Goal: Task Accomplishment & Management: Complete application form

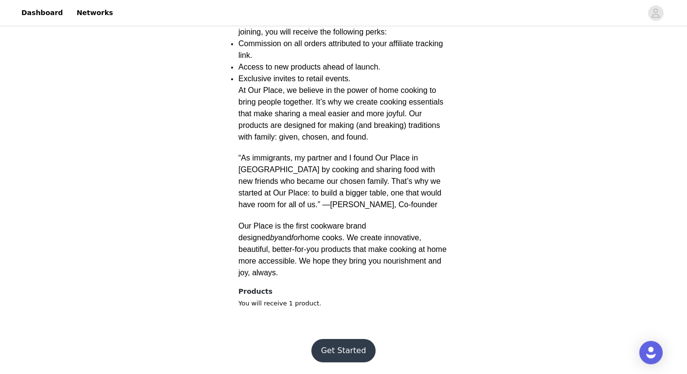
scroll to position [354, 0]
click at [347, 353] on button "Get Started" at bounding box center [344, 350] width 65 height 23
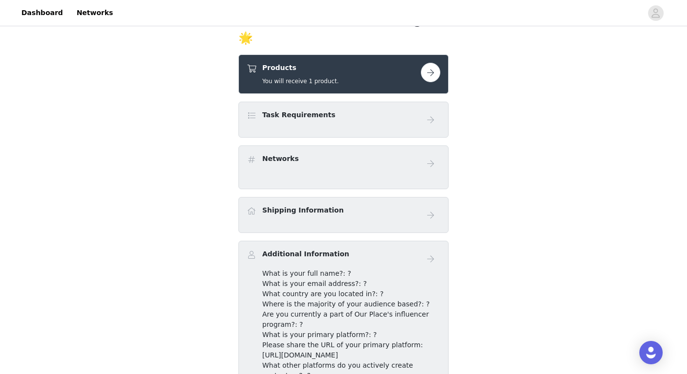
scroll to position [182, 0]
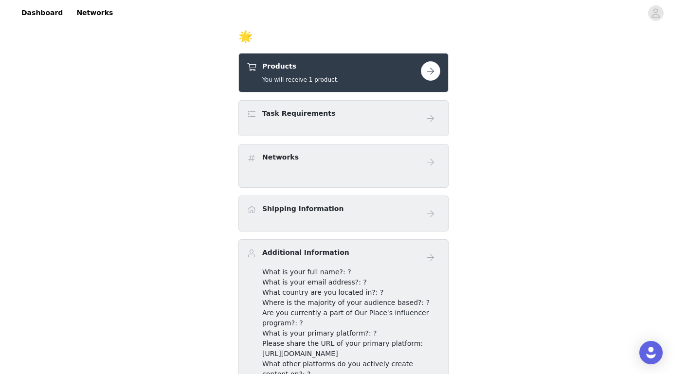
click at [428, 81] on button "button" at bounding box center [430, 70] width 19 height 19
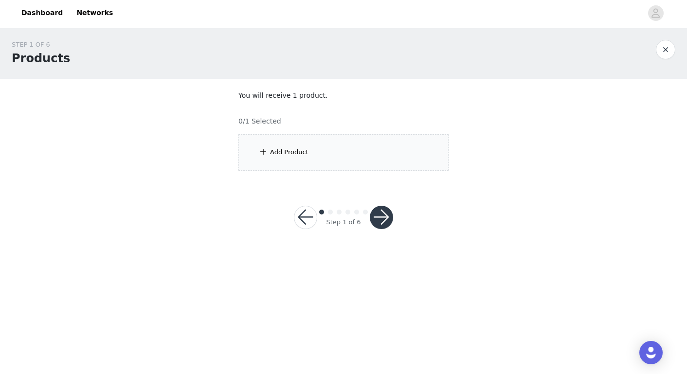
click at [386, 216] on button "button" at bounding box center [381, 217] width 23 height 23
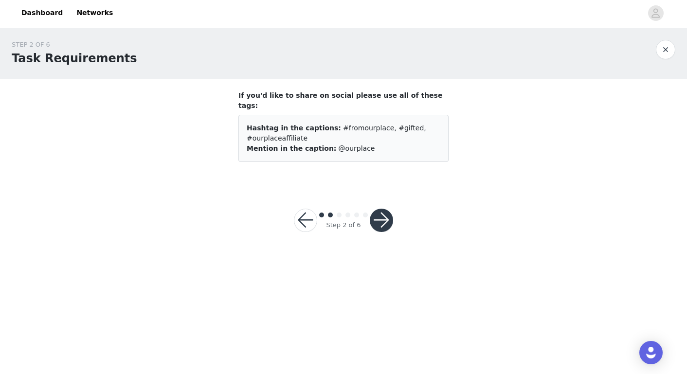
click at [383, 209] on button "button" at bounding box center [381, 220] width 23 height 23
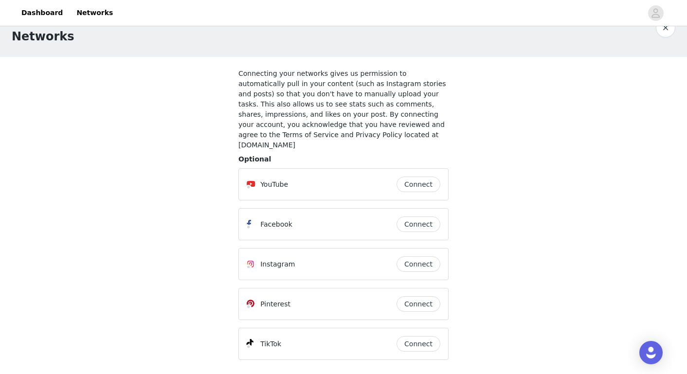
scroll to position [22, 0]
click at [431, 257] on button "Connect" at bounding box center [419, 265] width 44 height 16
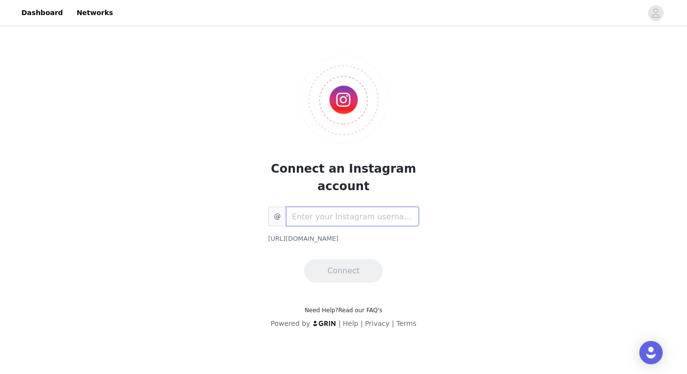
paste input "[URL][DOMAIN_NAME]"
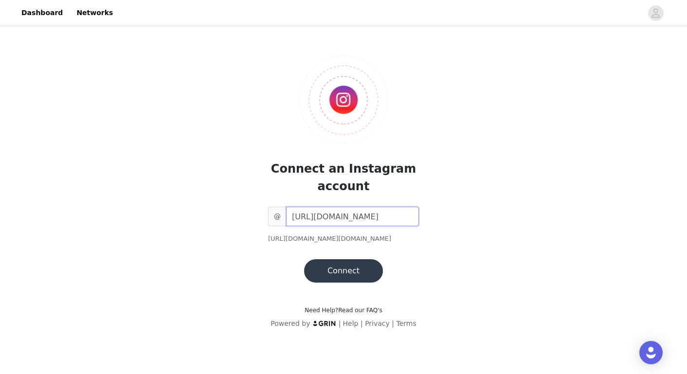
type input "the_vista"
click at [348, 269] on button "Connect" at bounding box center [343, 270] width 79 height 23
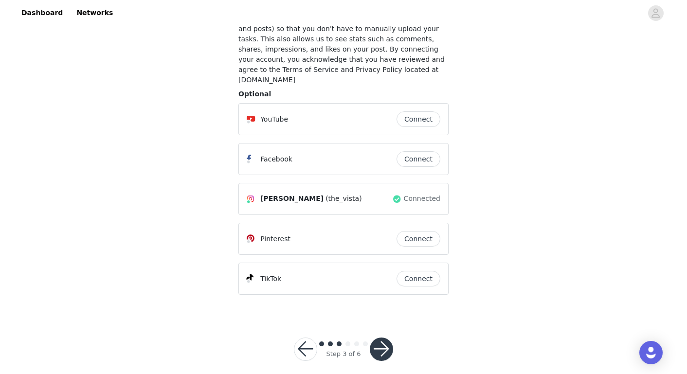
scroll to position [87, 0]
click at [380, 343] on button "button" at bounding box center [381, 349] width 23 height 23
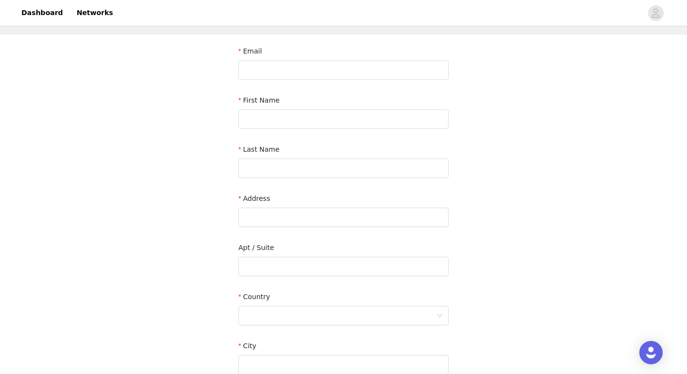
scroll to position [41, 0]
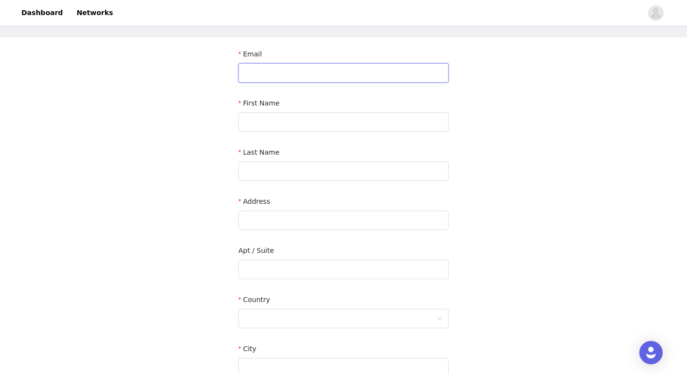
click at [438, 72] on input "text" at bounding box center [344, 72] width 210 height 19
type input "[EMAIL_ADDRESS][DOMAIN_NAME]"
click at [372, 131] on div "First Name" at bounding box center [344, 116] width 210 height 37
click at [442, 122] on input "text" at bounding box center [344, 121] width 210 height 19
click at [441, 122] on input "text" at bounding box center [344, 121] width 210 height 19
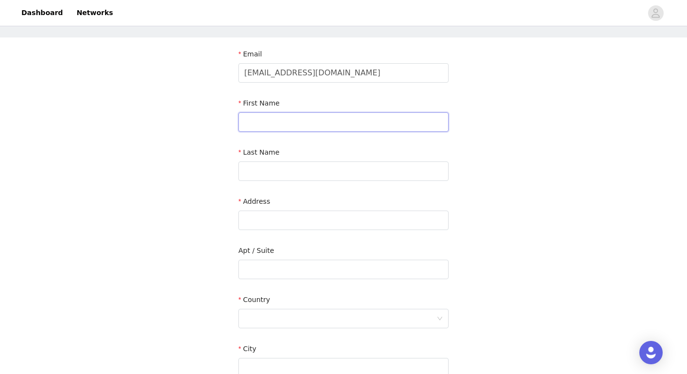
type input "[PERSON_NAME]"
type input "Ashwood"
type input "1680 hinterland way"
click at [285, 270] on input "text" at bounding box center [344, 269] width 210 height 19
click at [264, 318] on div at bounding box center [340, 319] width 192 height 18
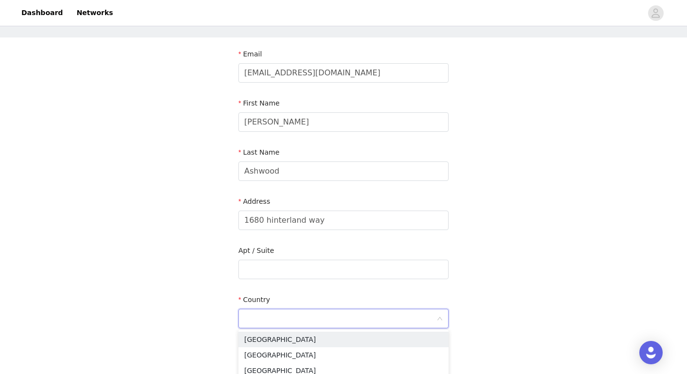
click at [273, 316] on input at bounding box center [340, 319] width 192 height 18
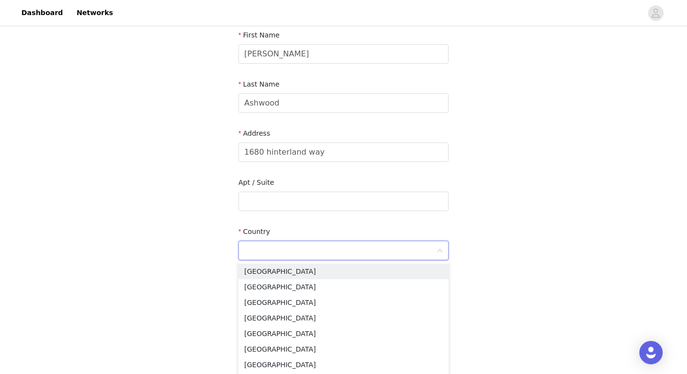
scroll to position [110, 0]
click at [271, 323] on li "[GEOGRAPHIC_DATA]" at bounding box center [344, 318] width 210 height 16
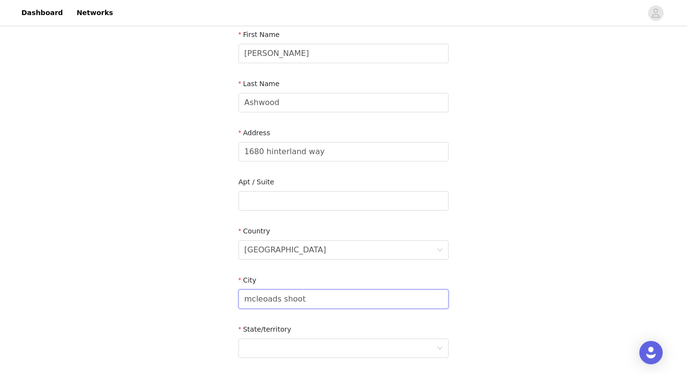
click at [263, 298] on input "mcleoads shoot" at bounding box center [344, 299] width 210 height 19
click at [269, 339] on div at bounding box center [340, 348] width 192 height 18
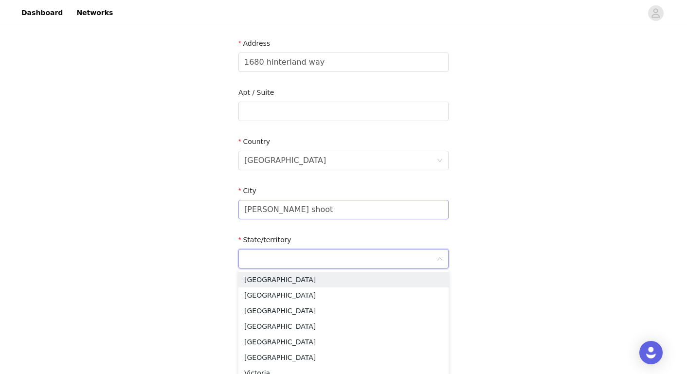
scroll to position [212, 0]
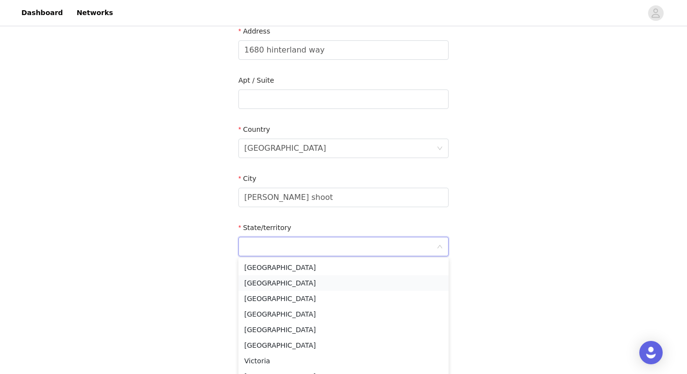
click at [321, 287] on li "[GEOGRAPHIC_DATA]" at bounding box center [344, 284] width 210 height 16
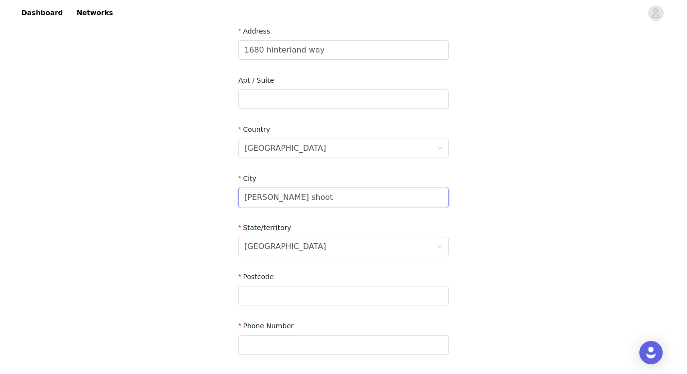
click at [250, 198] on input "[PERSON_NAME] shoot" at bounding box center [344, 197] width 210 height 19
type input "Mcleods shoot"
click at [300, 99] on input "text" at bounding box center [344, 99] width 210 height 19
click at [270, 50] on input "1680 hinterland way" at bounding box center [344, 49] width 210 height 19
click at [307, 46] on input "[STREET_ADDRESS]" at bounding box center [344, 49] width 210 height 19
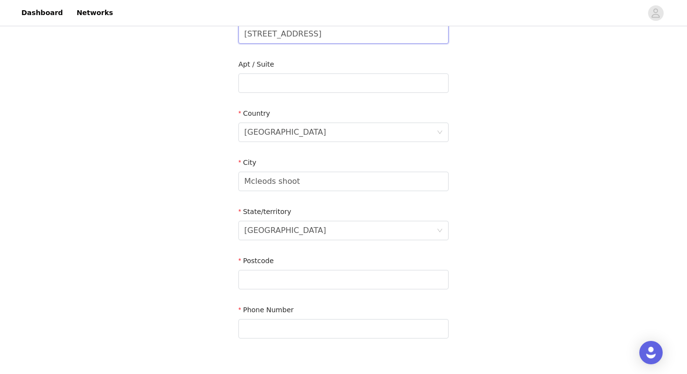
scroll to position [228, 0]
type input "[STREET_ADDRESS]"
type input "2479"
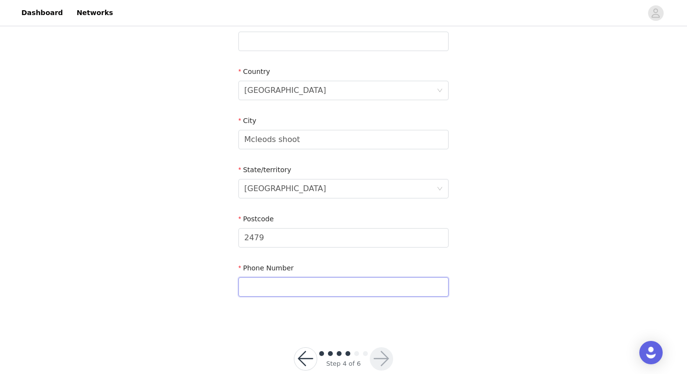
scroll to position [270, 0]
click at [441, 286] on input "text" at bounding box center [344, 286] width 210 height 19
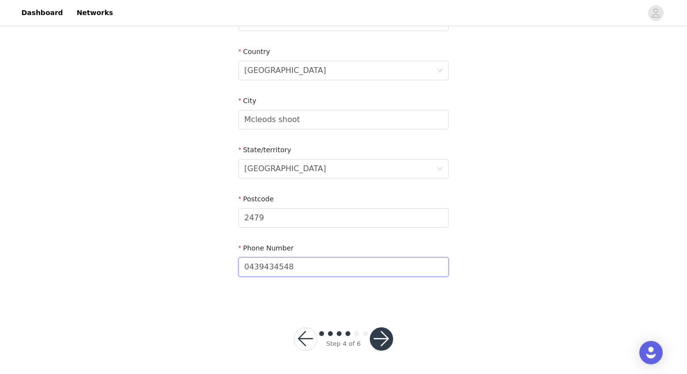
scroll to position [289, 0]
type input "0439434548"
click at [382, 337] on button "button" at bounding box center [381, 339] width 23 height 23
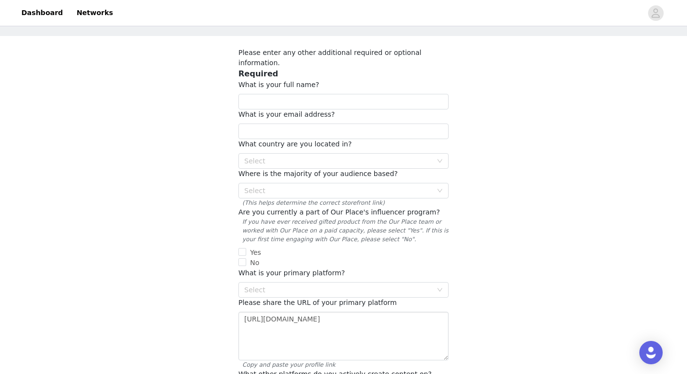
scroll to position [43, 0]
click at [368, 285] on div "Select" at bounding box center [338, 290] width 188 height 10
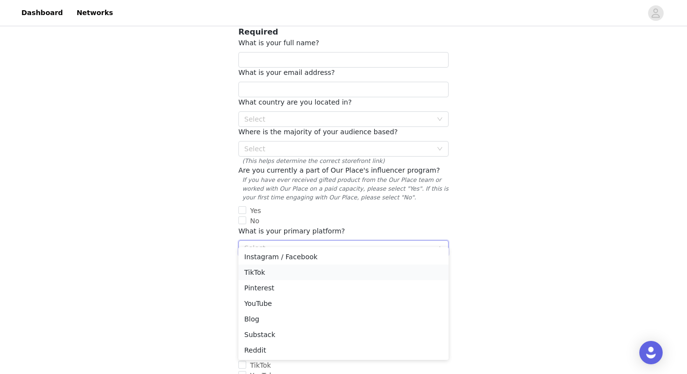
scroll to position [85, 0]
click at [359, 335] on li "Substack" at bounding box center [344, 335] width 210 height 16
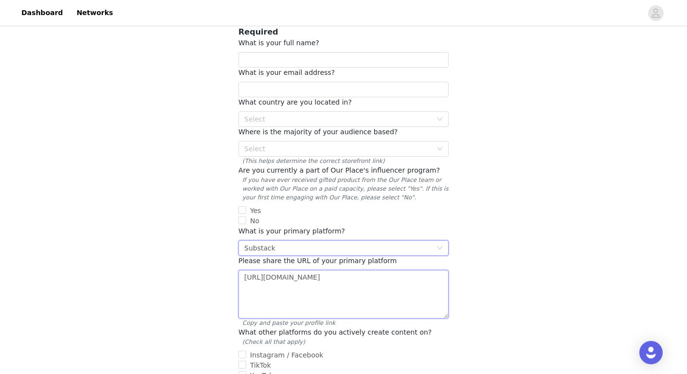
click at [385, 270] on textarea "[URL][DOMAIN_NAME]" at bounding box center [344, 294] width 210 height 49
paste textarea "[URL][DOMAIN_NAME]"
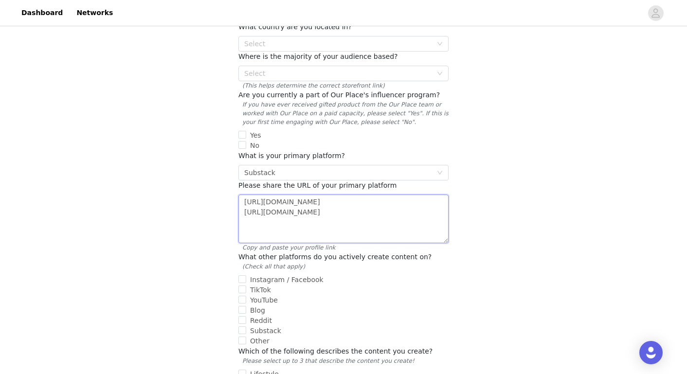
scroll to position [164, 0]
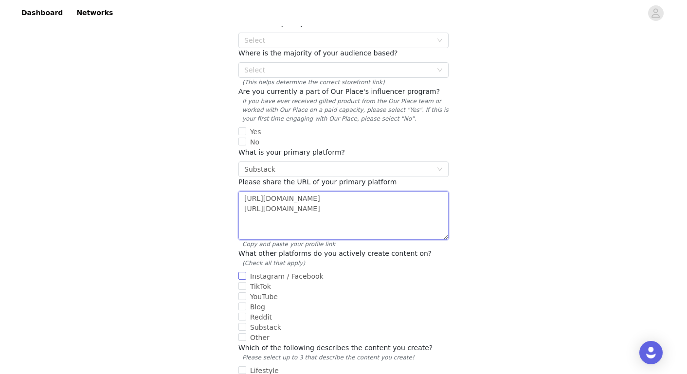
type textarea "[URL][DOMAIN_NAME] [URL][DOMAIN_NAME]"
click at [244, 272] on input "Instagram / Facebook" at bounding box center [243, 276] width 8 height 8
checkbox input "true"
click at [244, 323] on input "Substack" at bounding box center [243, 327] width 8 height 8
checkbox input "true"
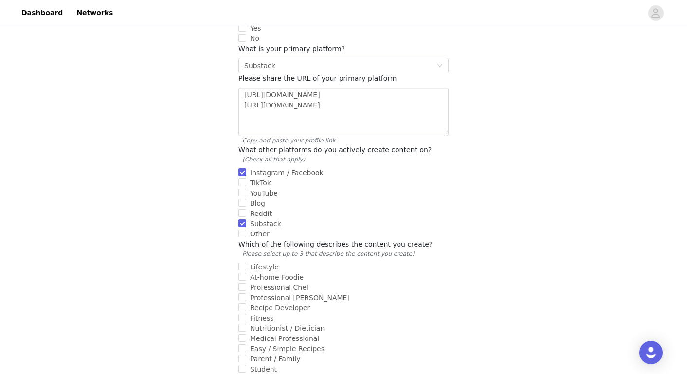
scroll to position [270, 0]
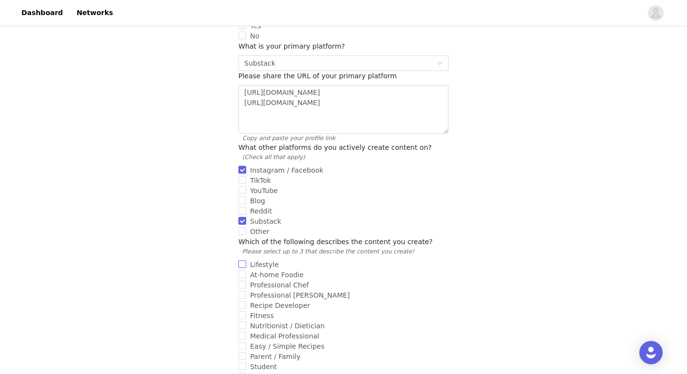
click at [243, 260] on input "Lifestyle" at bounding box center [243, 264] width 8 height 8
checkbox input "true"
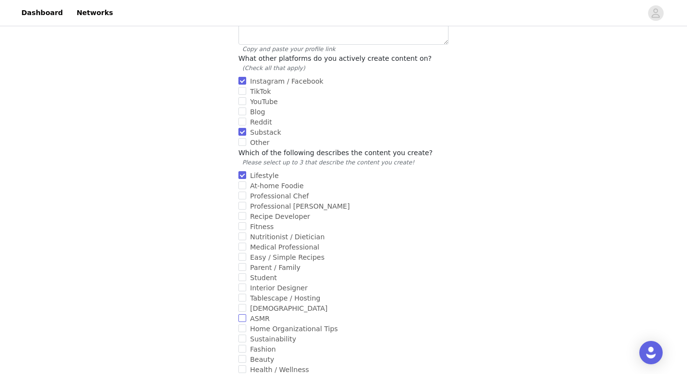
scroll to position [359, 0]
click at [245, 263] on input "Parent / Family" at bounding box center [243, 267] width 8 height 8
checkbox input "true"
click at [243, 284] on input "Interior Designer" at bounding box center [243, 288] width 8 height 8
checkbox input "true"
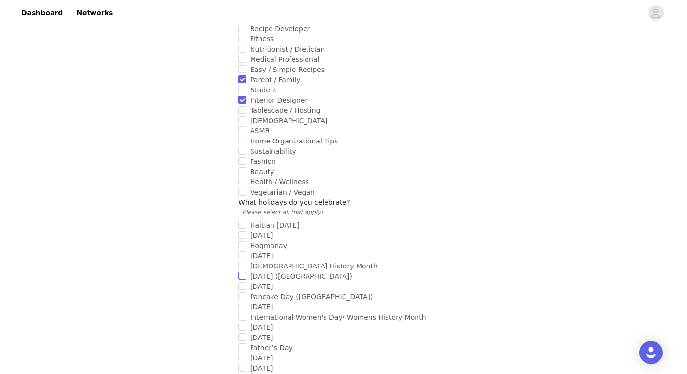
scroll to position [550, 0]
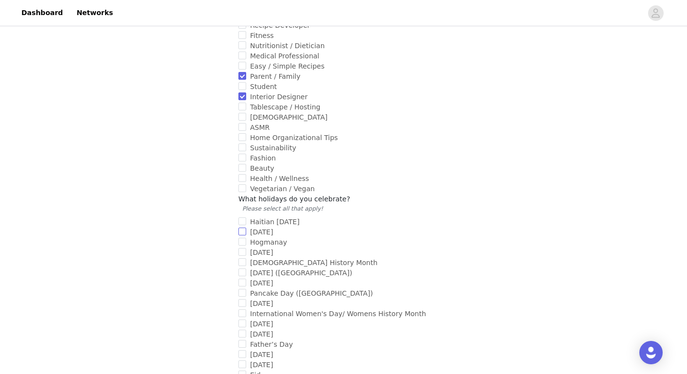
click at [241, 228] on input "[DATE]" at bounding box center [243, 232] width 8 height 8
checkbox input "true"
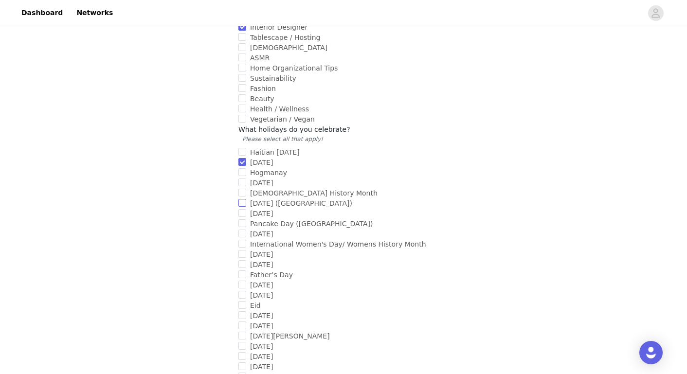
scroll to position [620, 0]
click at [240, 260] on input "[DATE]" at bounding box center [243, 264] width 8 height 8
checkbox input "true"
click at [243, 270] on input "Father’s Day" at bounding box center [243, 274] width 8 height 8
checkbox input "true"
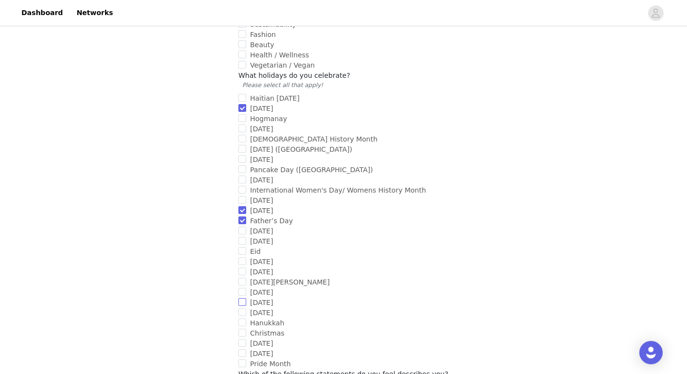
scroll to position [674, 0]
click at [244, 258] on input "[DATE]" at bounding box center [243, 262] width 8 height 8
checkbox input "true"
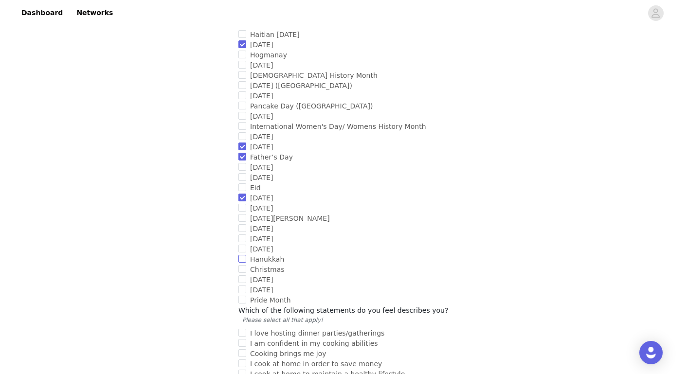
scroll to position [738, 0]
click at [242, 265] on input "Christmas" at bounding box center [243, 269] width 8 height 8
checkbox input "true"
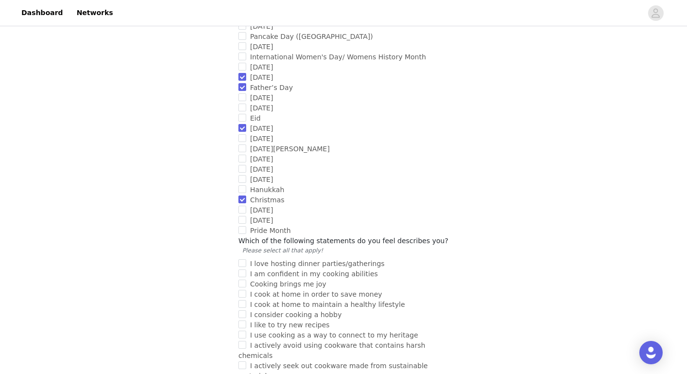
scroll to position [807, 0]
click at [243, 259] on input "I love hosting dinner parties/gatherings" at bounding box center [243, 263] width 8 height 8
checkbox input "true"
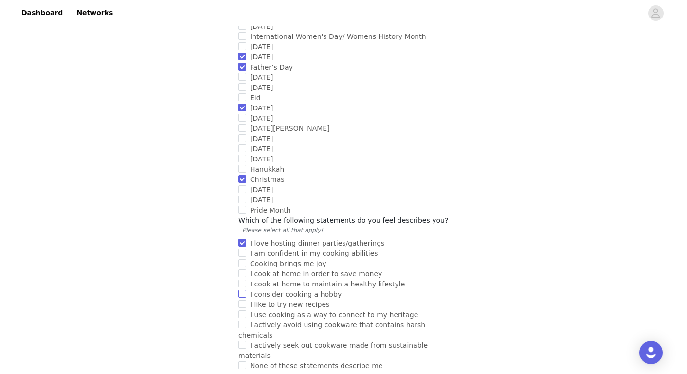
scroll to position [828, 0]
click at [243, 280] on input "I cook at home to maintain a healthy lifestyle" at bounding box center [243, 284] width 8 height 8
checkbox input "true"
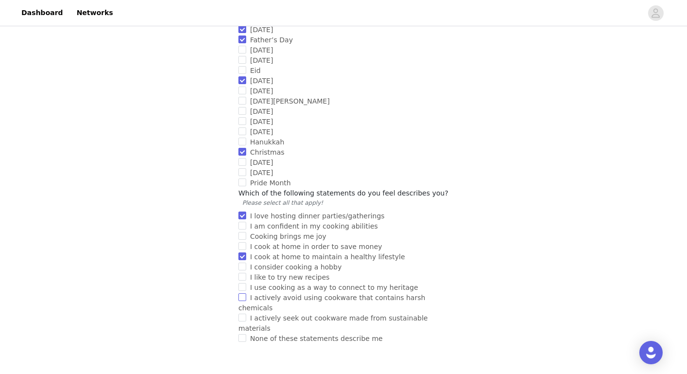
scroll to position [855, 0]
click at [244, 314] on input "I actively seek out cookware made from sustainable materials" at bounding box center [243, 318] width 8 height 8
checkbox input "true"
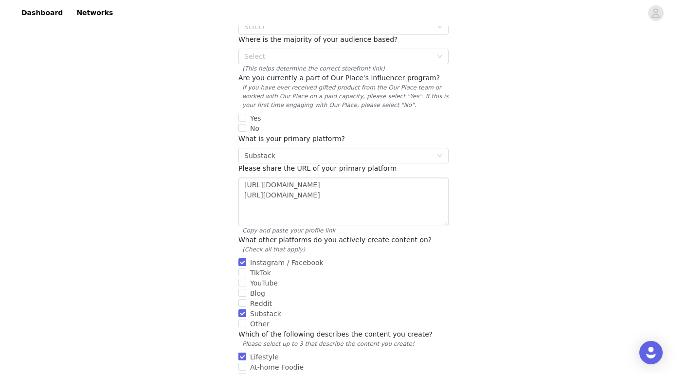
scroll to position [156, 0]
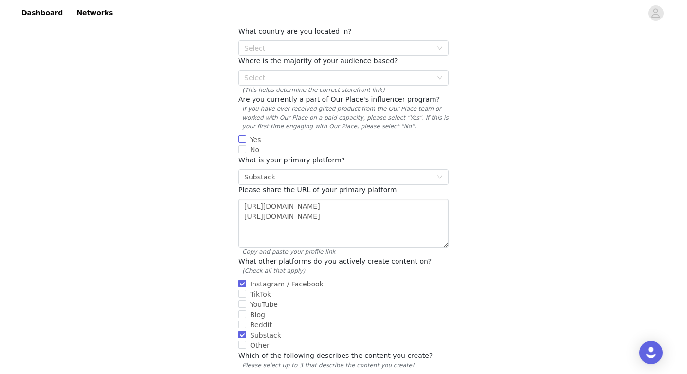
click at [242, 135] on input "Yes" at bounding box center [243, 139] width 8 height 8
checkbox input "true"
click at [440, 174] on icon "icon: down" at bounding box center [440, 177] width 6 height 6
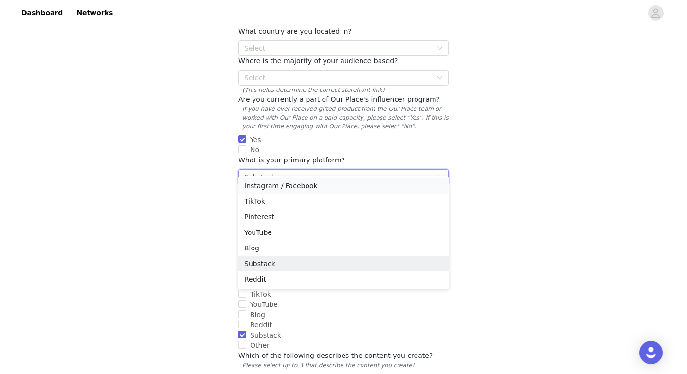
click at [370, 188] on li "Instagram / Facebook" at bounding box center [344, 186] width 210 height 16
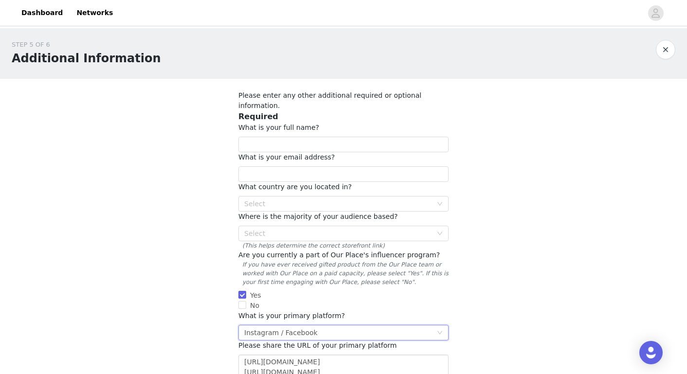
scroll to position [0, 0]
click at [442, 137] on input "text" at bounding box center [344, 145] width 210 height 16
type input "[PERSON_NAME]"
click at [367, 199] on div "Select" at bounding box center [338, 204] width 188 height 10
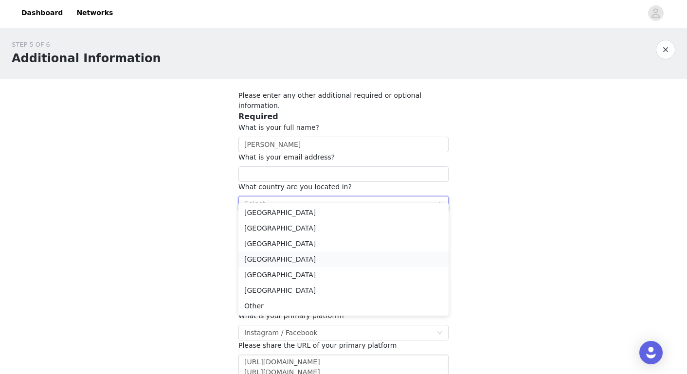
click at [357, 259] on li "[GEOGRAPHIC_DATA]" at bounding box center [344, 260] width 210 height 16
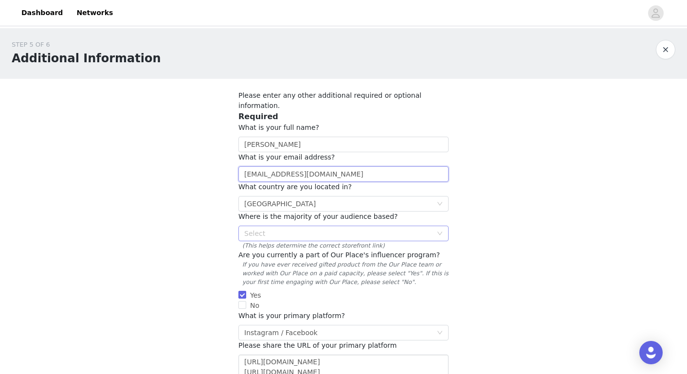
click at [329, 229] on div "Select" at bounding box center [338, 234] width 188 height 10
type input "[EMAIL_ADDRESS][DOMAIN_NAME]"
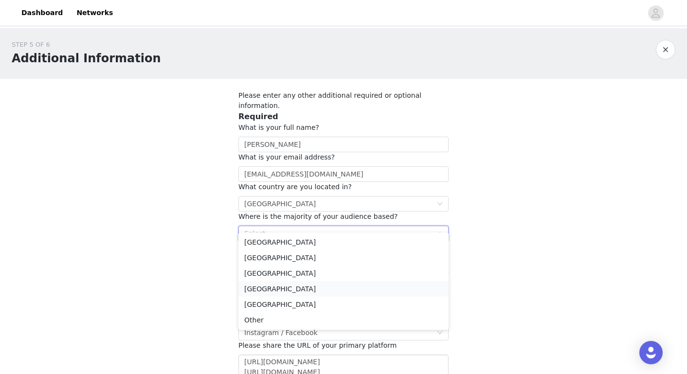
click at [321, 289] on li "[GEOGRAPHIC_DATA]" at bounding box center [344, 289] width 210 height 16
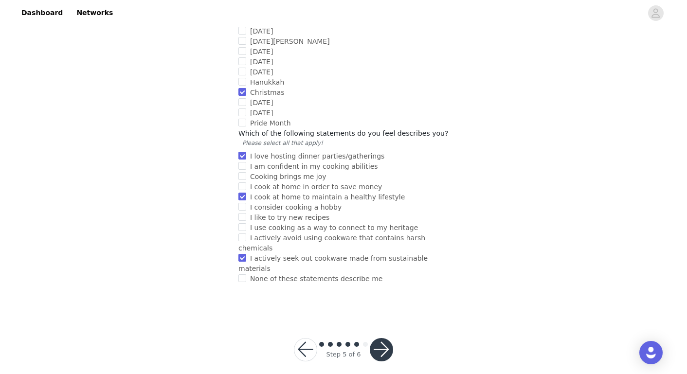
scroll to position [914, 0]
click at [379, 343] on button "button" at bounding box center [381, 350] width 23 height 23
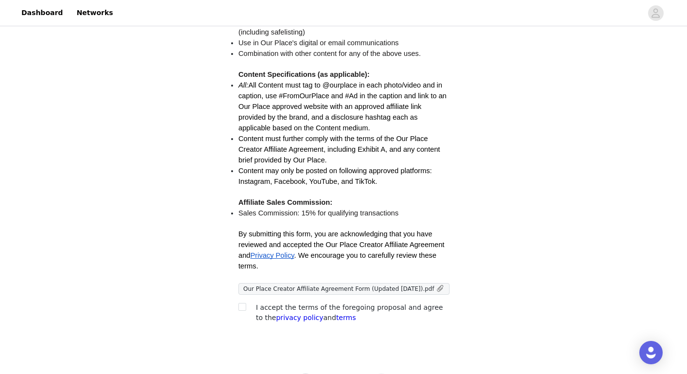
scroll to position [214, 0]
click at [241, 310] on input "checkbox" at bounding box center [242, 306] width 7 height 7
checkbox input "true"
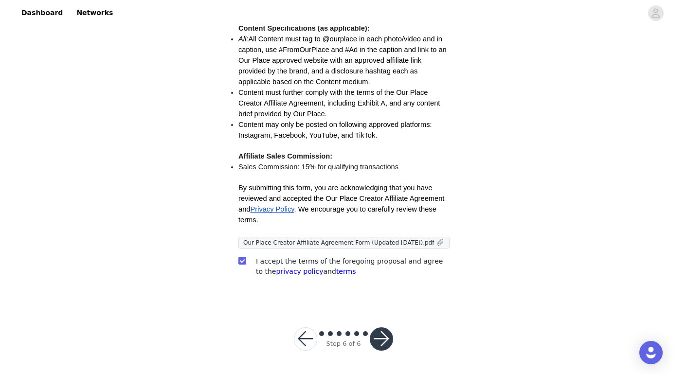
scroll to position [271, 0]
click at [385, 339] on button "button" at bounding box center [381, 339] width 23 height 23
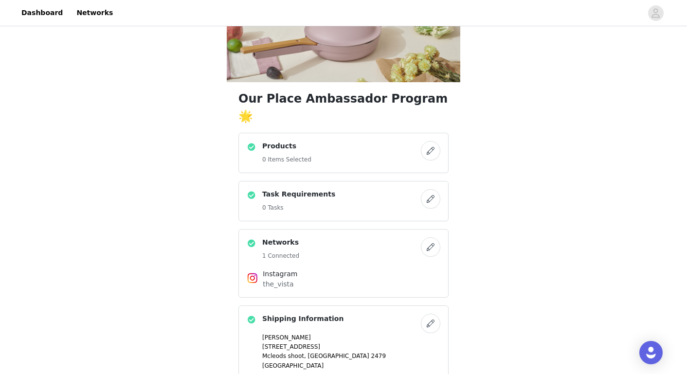
scroll to position [223, 0]
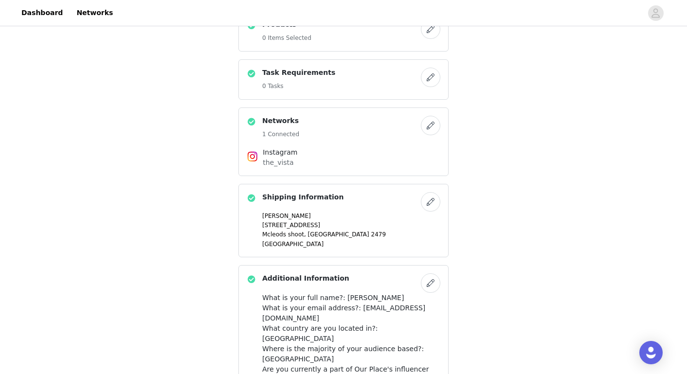
click at [427, 39] on button "button" at bounding box center [430, 28] width 19 height 19
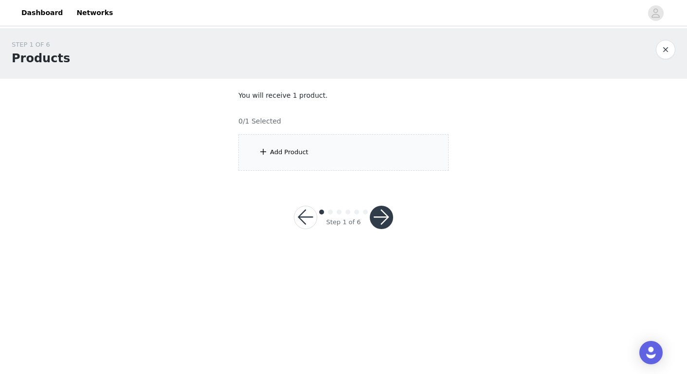
click at [294, 152] on div "Add Product" at bounding box center [289, 153] width 38 height 10
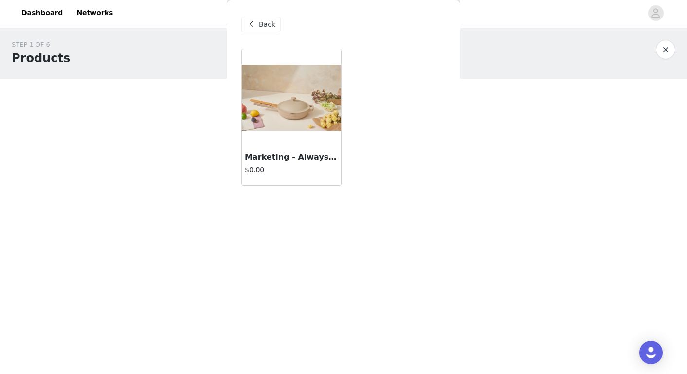
click at [311, 168] on h4 "$0.00" at bounding box center [291, 170] width 93 height 10
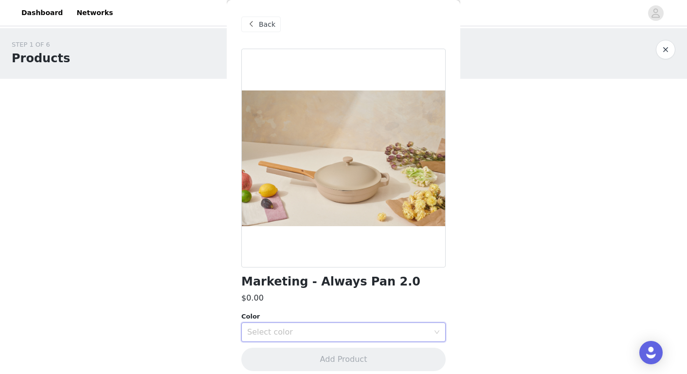
click at [438, 332] on icon "icon: down" at bounding box center [437, 333] width 6 height 6
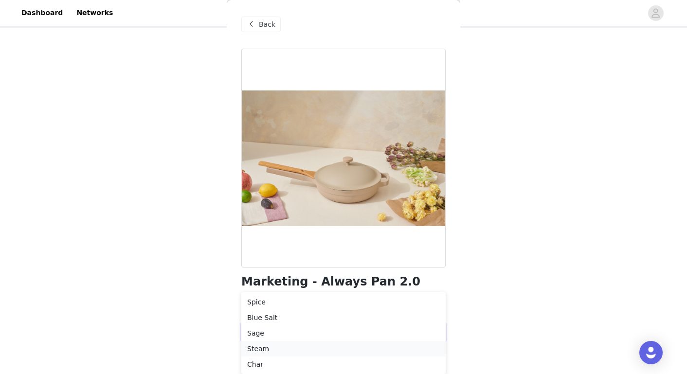
scroll to position [51, 0]
click at [396, 315] on li "Blue Salt" at bounding box center [343, 318] width 204 height 16
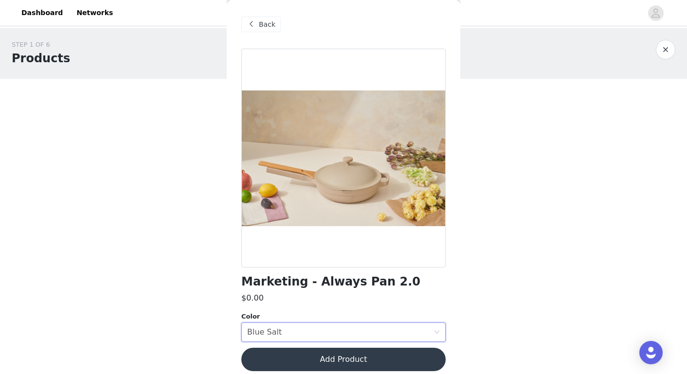
scroll to position [0, 0]
click at [436, 333] on icon "icon: close-circle" at bounding box center [437, 333] width 6 height 6
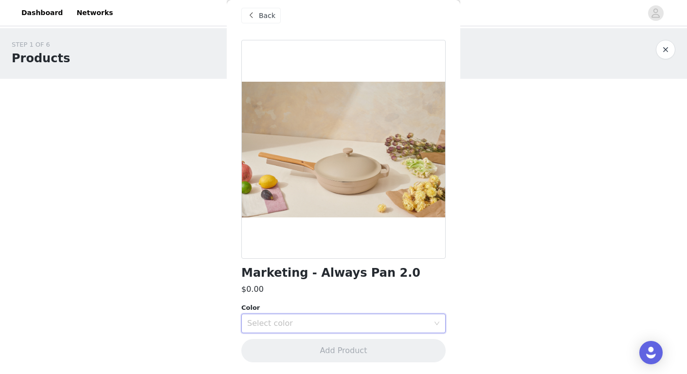
scroll to position [8, 0]
click at [435, 325] on icon "icon: down" at bounding box center [437, 324] width 6 height 6
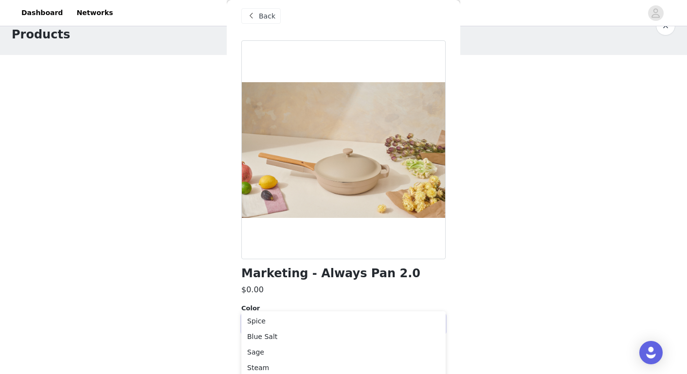
scroll to position [24, 0]
click at [402, 347] on li "Sage" at bounding box center [343, 353] width 204 height 16
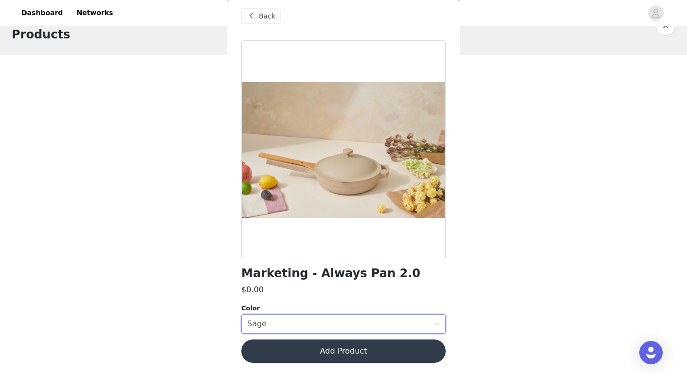
scroll to position [0, 0]
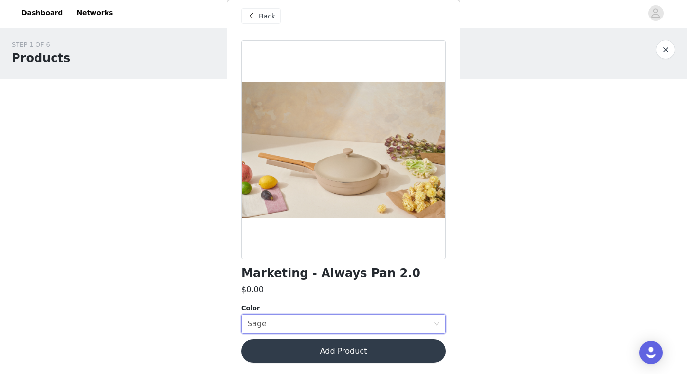
click at [348, 352] on button "Add Product" at bounding box center [343, 351] width 204 height 23
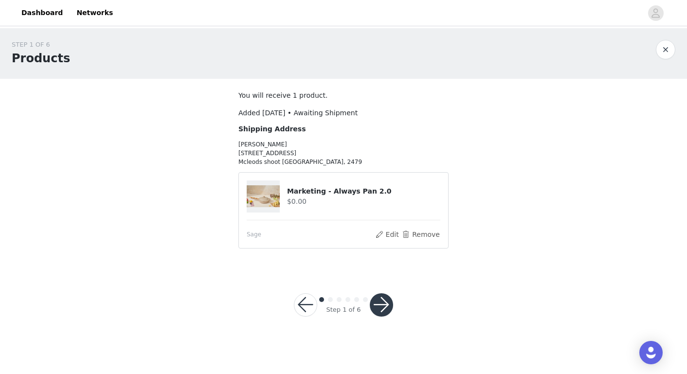
click at [382, 304] on button "button" at bounding box center [381, 305] width 23 height 23
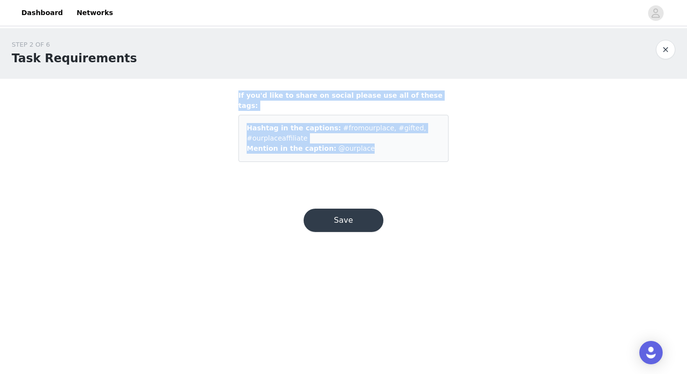
drag, startPoint x: 374, startPoint y: 145, endPoint x: 236, endPoint y: 85, distance: 150.7
click at [236, 84] on section "If you'd like to share on social please use all of these tags: Hashtag in the c…" at bounding box center [344, 132] width 234 height 107
copy div "If you'd like to share on social please use all of these tags: Hashtag in the c…"
click at [350, 212] on button "Save" at bounding box center [344, 220] width 80 height 23
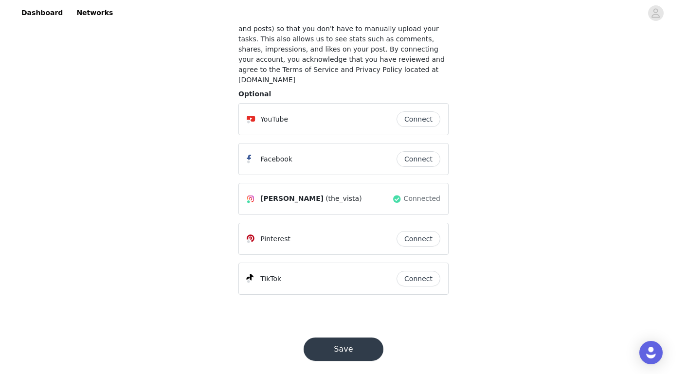
scroll to position [87, 0]
click at [345, 340] on button "Save" at bounding box center [344, 349] width 80 height 23
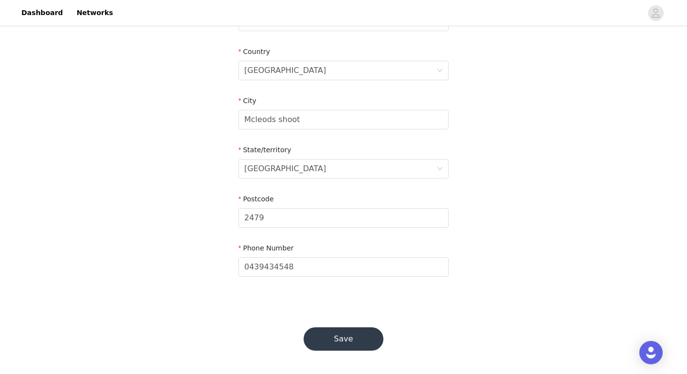
scroll to position [289, 0]
click at [351, 335] on button "Save" at bounding box center [344, 339] width 80 height 23
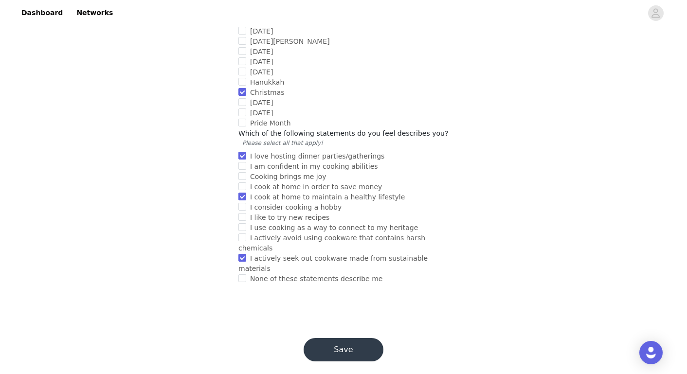
scroll to position [914, 0]
click at [353, 339] on button "Save" at bounding box center [344, 350] width 80 height 23
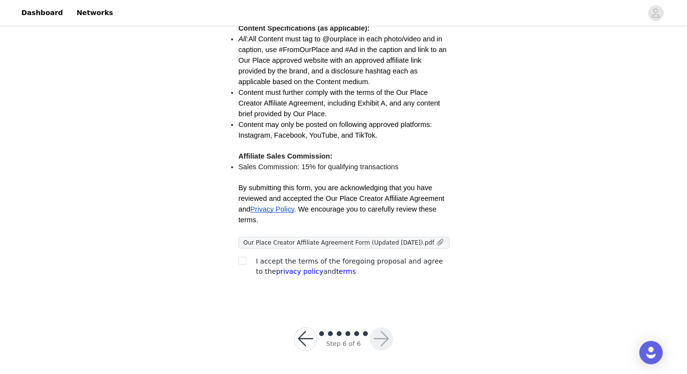
scroll to position [271, 0]
click at [242, 262] on input "checkbox" at bounding box center [242, 260] width 7 height 7
checkbox input "true"
click at [383, 342] on button "button" at bounding box center [381, 339] width 23 height 23
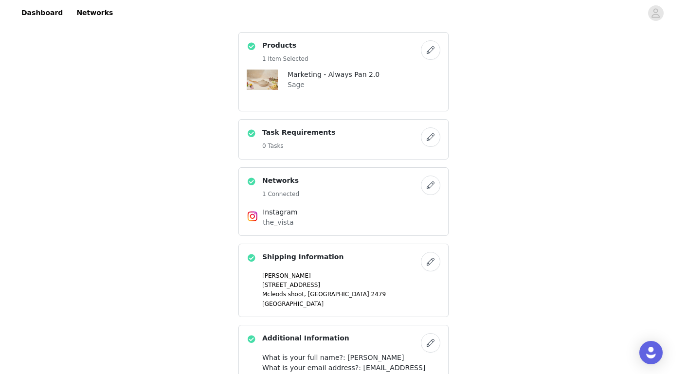
scroll to position [203, 0]
click at [432, 147] on button "button" at bounding box center [430, 137] width 19 height 19
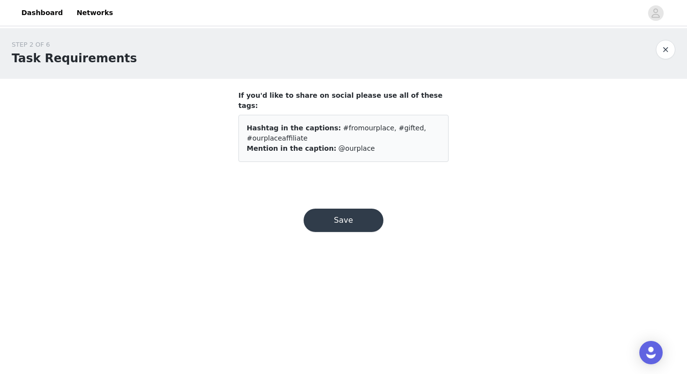
click at [354, 209] on button "Save" at bounding box center [344, 220] width 80 height 23
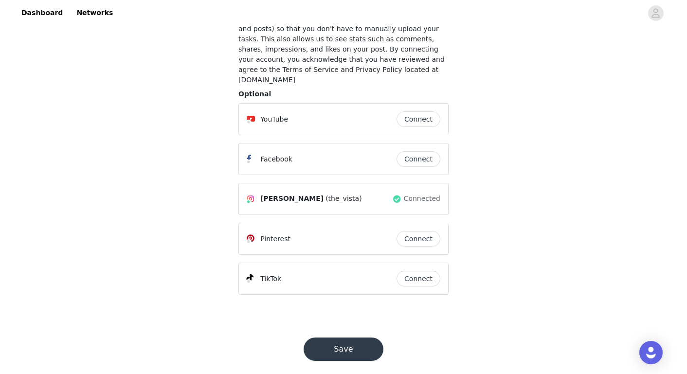
scroll to position [87, 0]
click at [333, 340] on button "Save" at bounding box center [344, 349] width 80 height 23
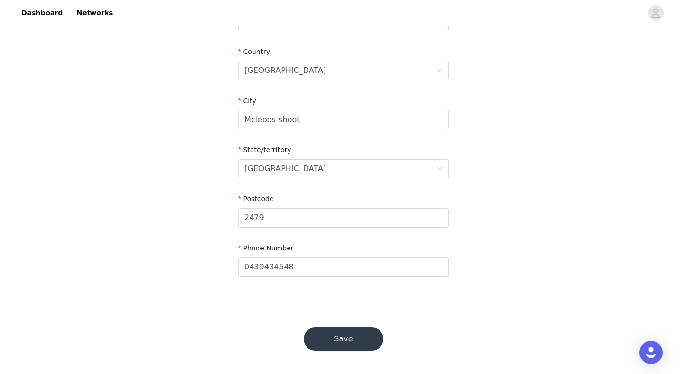
scroll to position [289, 0]
click at [342, 343] on button "Save" at bounding box center [344, 339] width 80 height 23
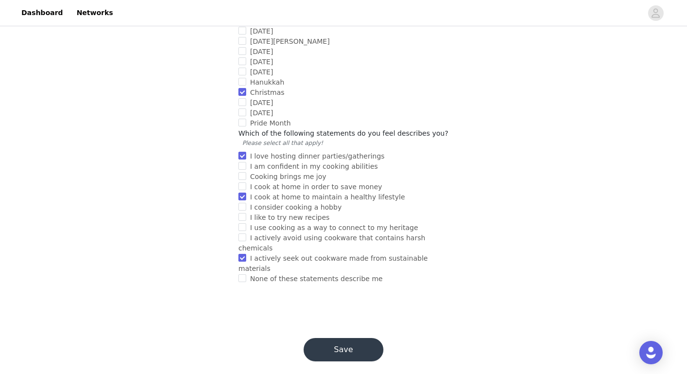
scroll to position [914, 0]
click at [341, 343] on button "Save" at bounding box center [344, 350] width 80 height 23
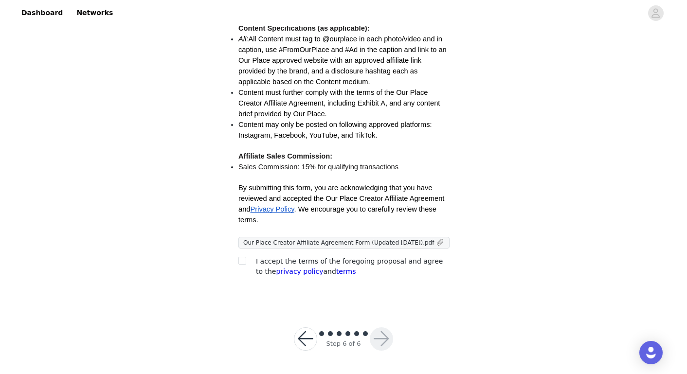
scroll to position [271, 0]
click at [242, 261] on input "checkbox" at bounding box center [242, 260] width 7 height 7
checkbox input "true"
click at [396, 285] on section "You must agree to these content rights to participate. Content Agreement: As fu…" at bounding box center [344, 61] width 234 height 486
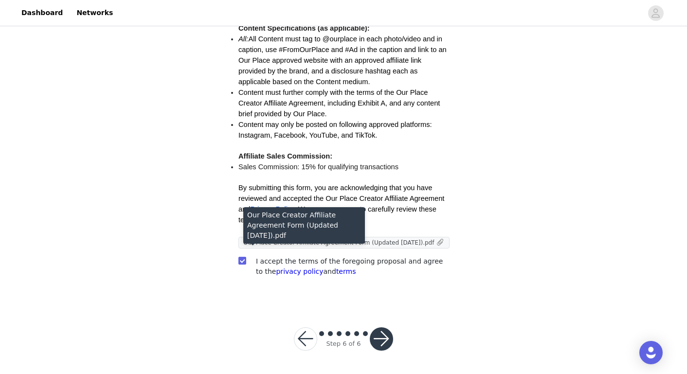
click at [401, 241] on span "Our Place Creator Affiliate Agreement Form (Updated [DATE]).pdf" at bounding box center [338, 243] width 191 height 7
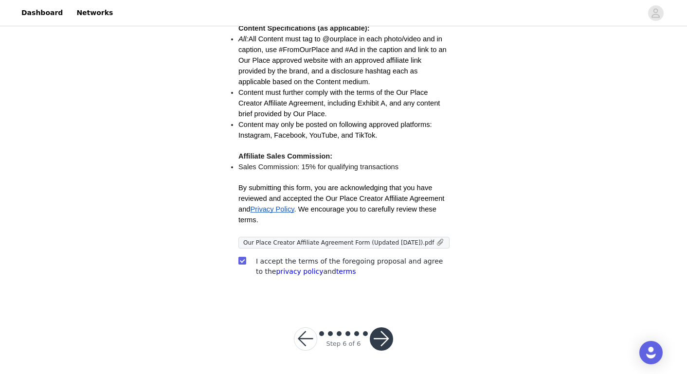
click at [387, 341] on button "button" at bounding box center [381, 339] width 23 height 23
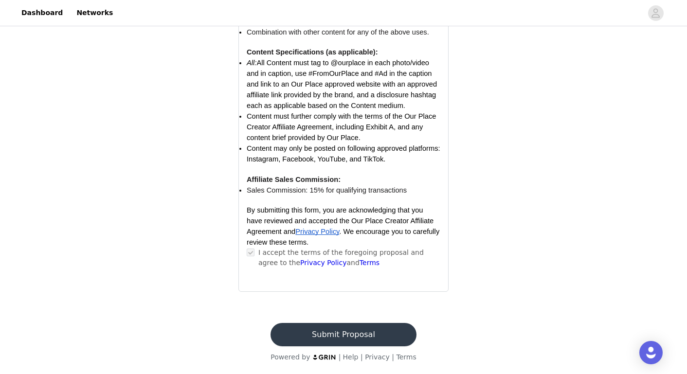
scroll to position [1029, 0]
click at [351, 336] on button "Submit Proposal" at bounding box center [344, 334] width 146 height 23
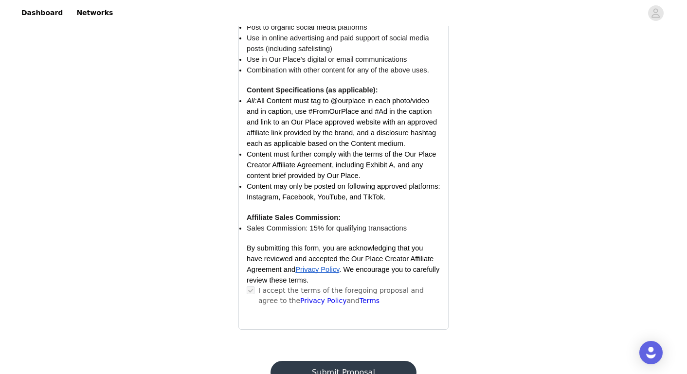
scroll to position [0, 0]
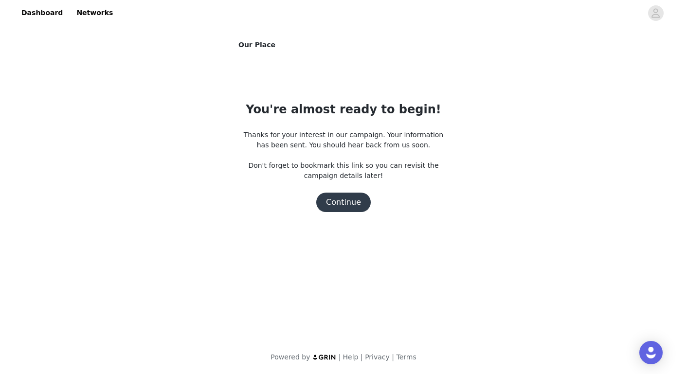
click at [345, 203] on button "Continue" at bounding box center [343, 202] width 55 height 19
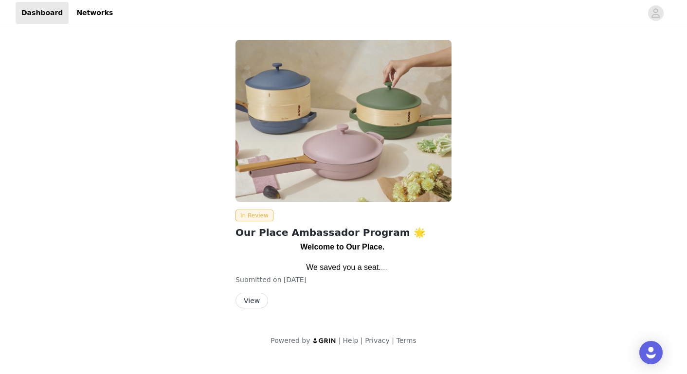
click at [248, 304] on button "View" at bounding box center [252, 301] width 33 height 16
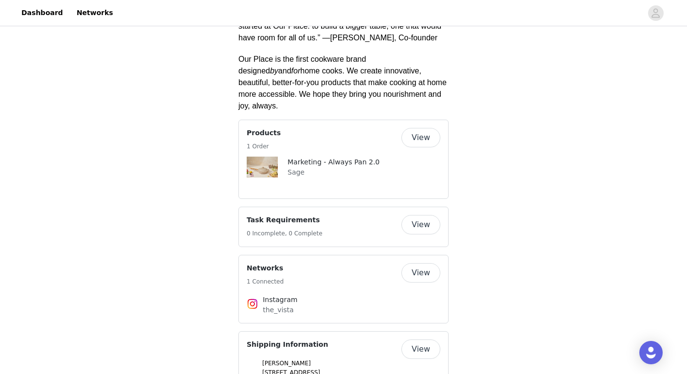
scroll to position [592, 0]
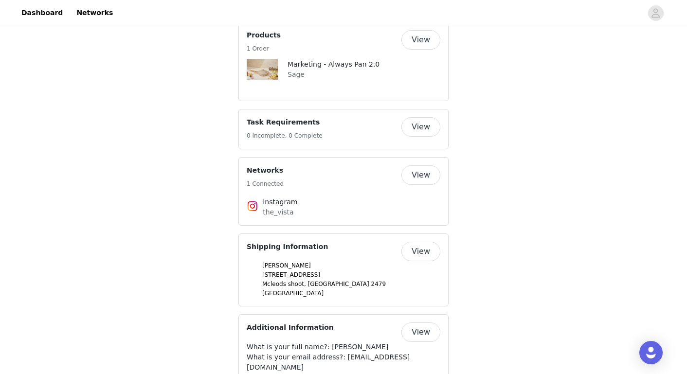
click at [427, 137] on button "View" at bounding box center [421, 126] width 39 height 19
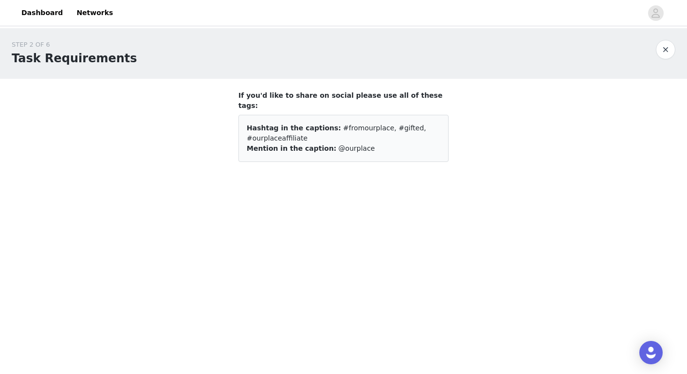
click at [665, 47] on button "button" at bounding box center [665, 49] width 19 height 19
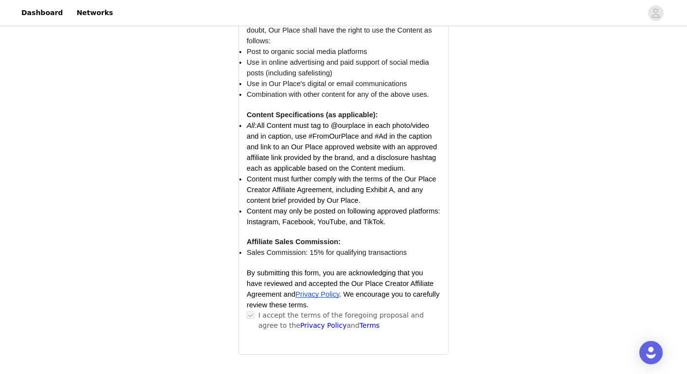
scroll to position [1304, 0]
click at [417, 258] on li "Sales Commission: 15% for qualifying transactions" at bounding box center [344, 252] width 194 height 11
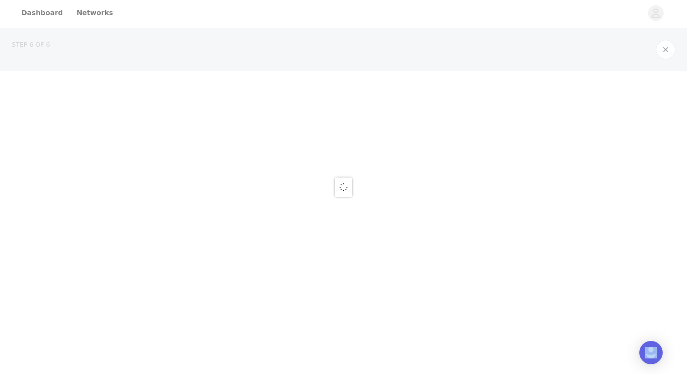
click at [417, 267] on div at bounding box center [343, 187] width 687 height 374
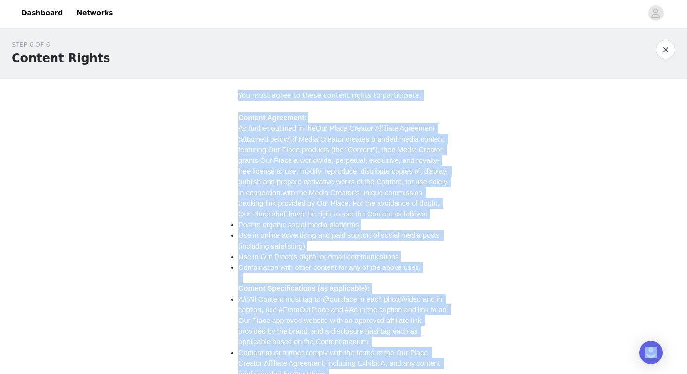
click at [514, 208] on div "STEP 6 OF 6 Content Rights You must agree to these content rights to participat…" at bounding box center [343, 296] width 687 height 536
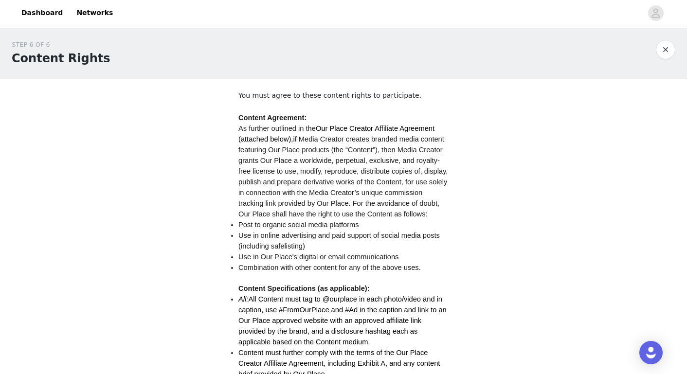
click at [504, 64] on div "STEP 6 OF 6 Content Rights" at bounding box center [334, 53] width 645 height 27
click at [664, 48] on button "button" at bounding box center [665, 49] width 19 height 19
